Goal: Task Accomplishment & Management: Manage account settings

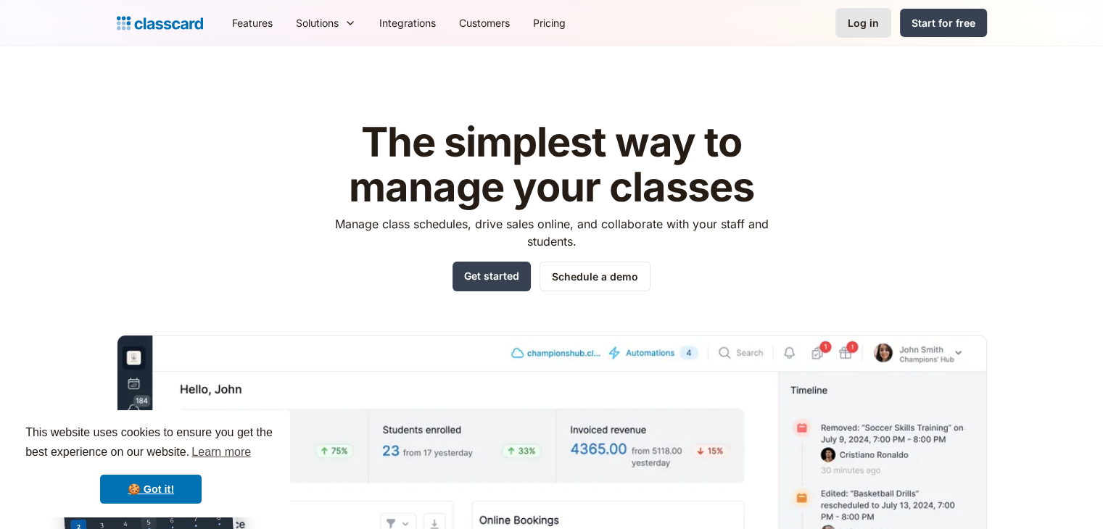
click at [859, 29] on div "Log in" at bounding box center [863, 22] width 31 height 15
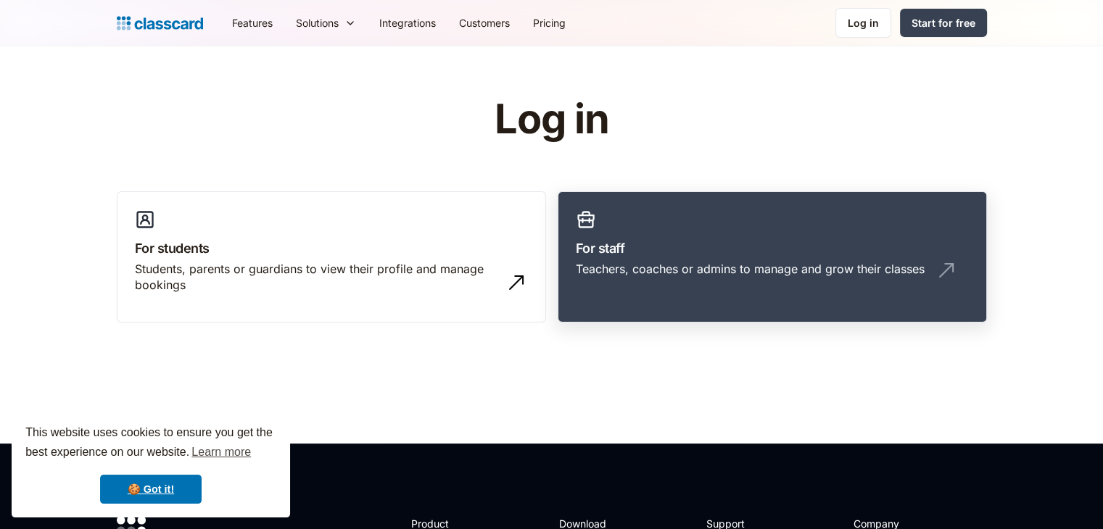
click at [870, 264] on div "Teachers, coaches or admins to manage and grow their classes" at bounding box center [750, 269] width 349 height 16
